Goal: Find specific page/section: Find specific page/section

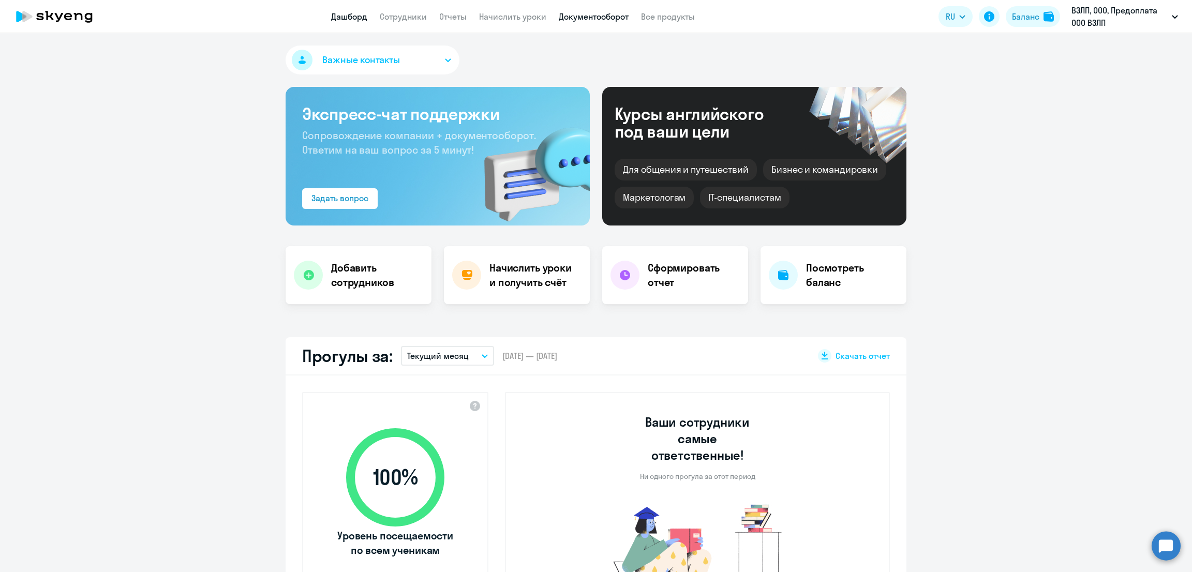
click at [592, 19] on link "Документооборот" at bounding box center [594, 16] width 70 height 10
select select "30"
